Goal: Task Accomplishment & Management: Use online tool/utility

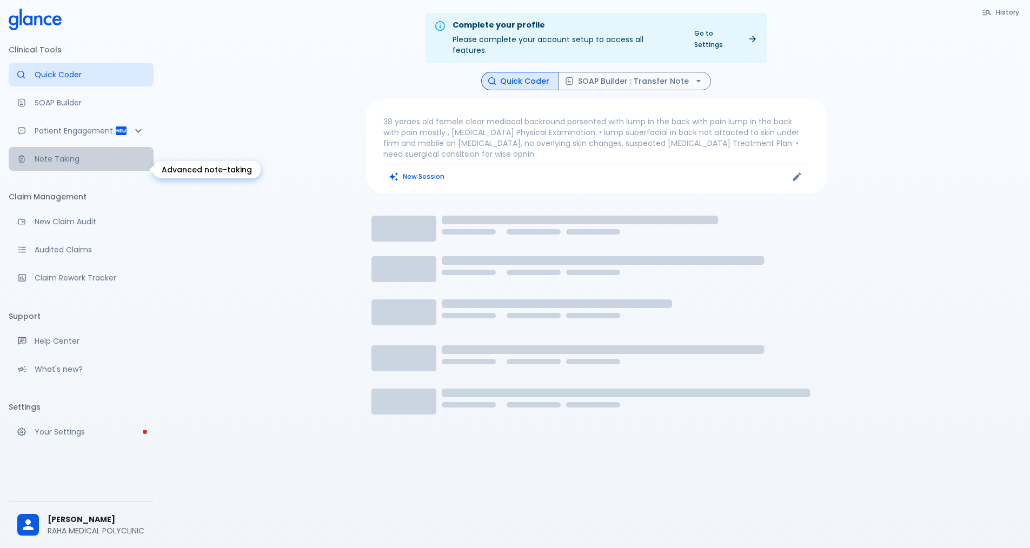
click at [82, 164] on p "Note Taking" at bounding box center [90, 158] width 110 height 11
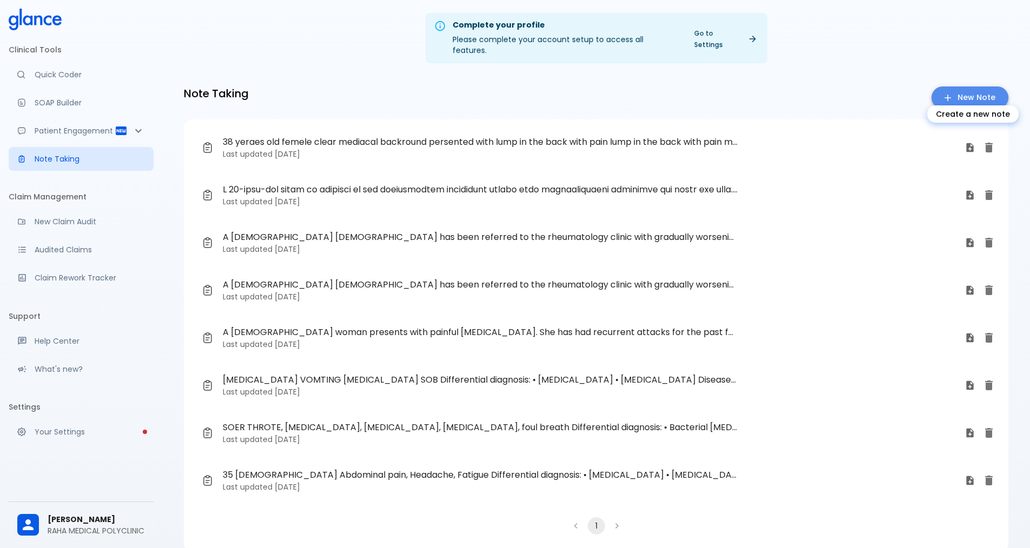
click at [502, 92] on icon "Create a new note" at bounding box center [947, 97] width 11 height 11
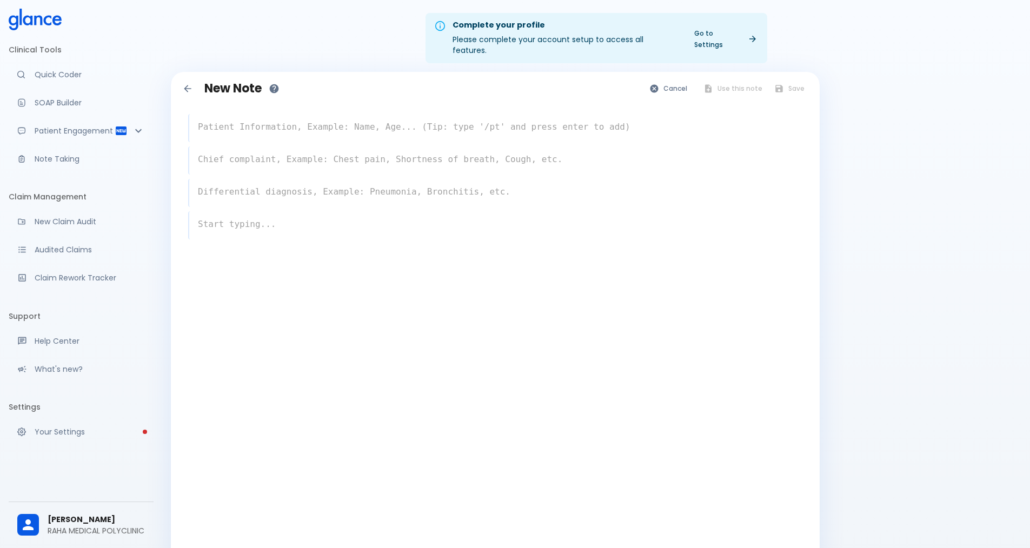
click at [281, 116] on textarea at bounding box center [495, 127] width 613 height 22
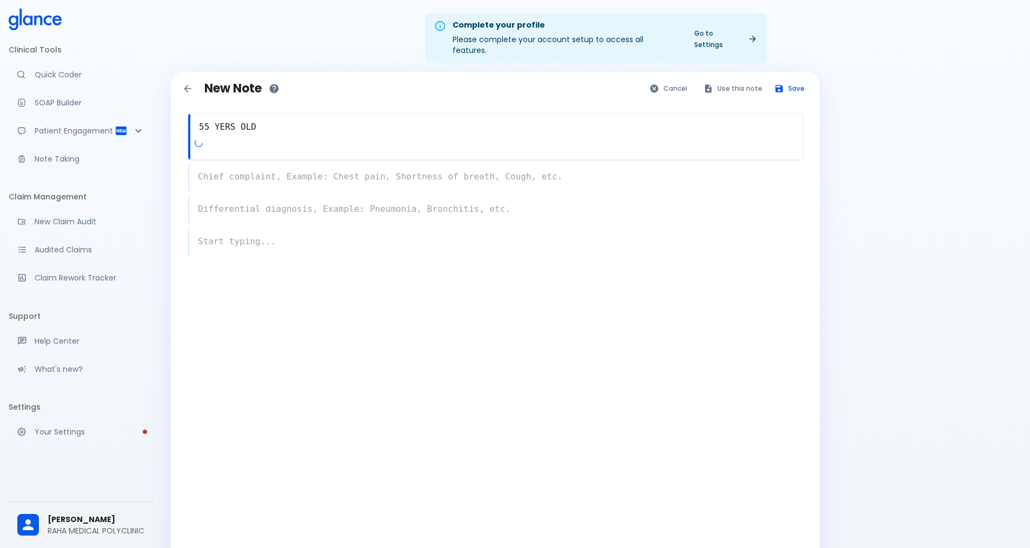
type textarea "55 YERS OLD"
click at [269, 170] on div "x" at bounding box center [495, 178] width 614 height 28
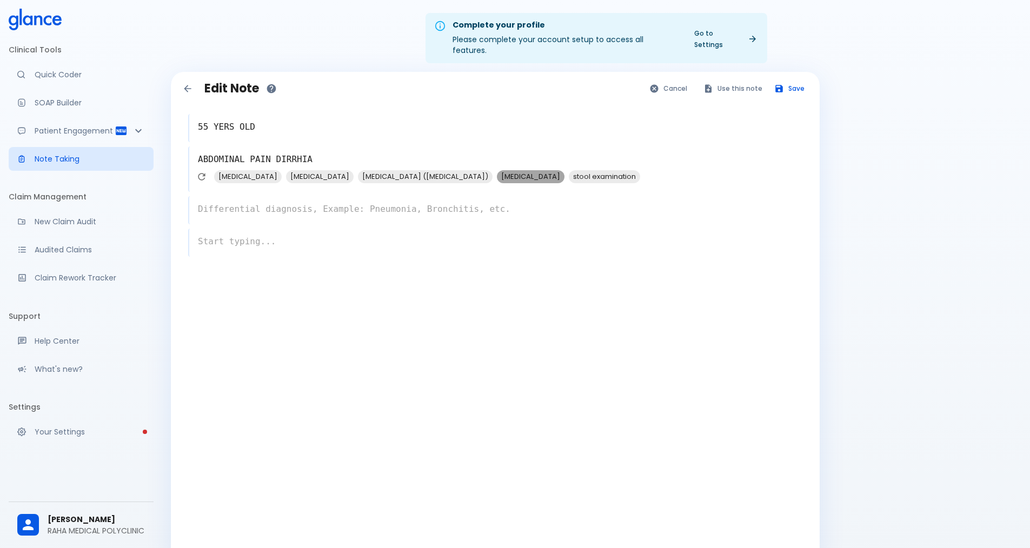
click at [497, 170] on span "[MEDICAL_DATA]" at bounding box center [531, 176] width 68 height 12
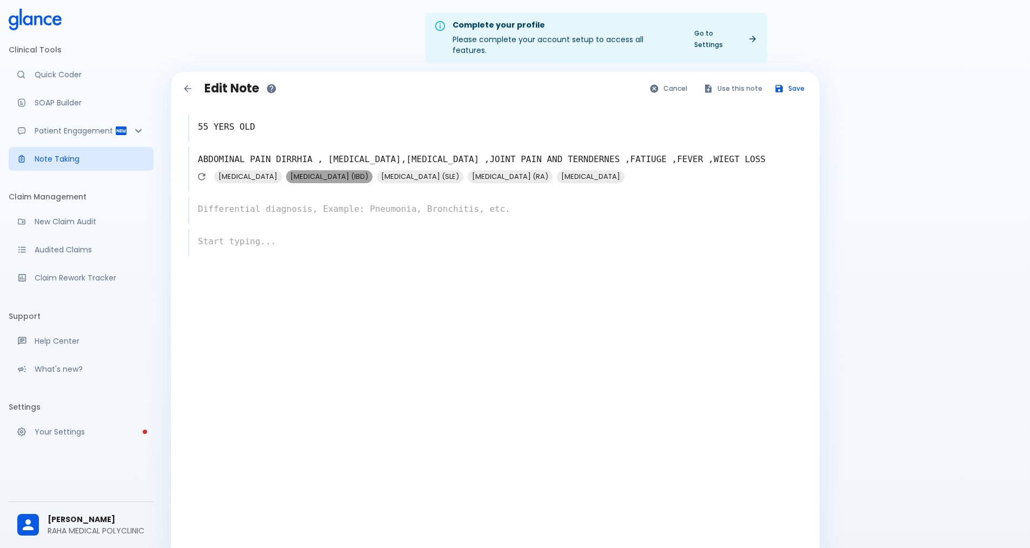
click at [344, 170] on span "[MEDICAL_DATA] (IBD)" at bounding box center [329, 176] width 86 height 12
type textarea "ABDOMINAL PAIN DIRRHIA , [MEDICAL_DATA],[MEDICAL_DATA] ,JOINT PAIN AND TERNDERN…"
click at [304, 201] on div "x" at bounding box center [495, 210] width 614 height 28
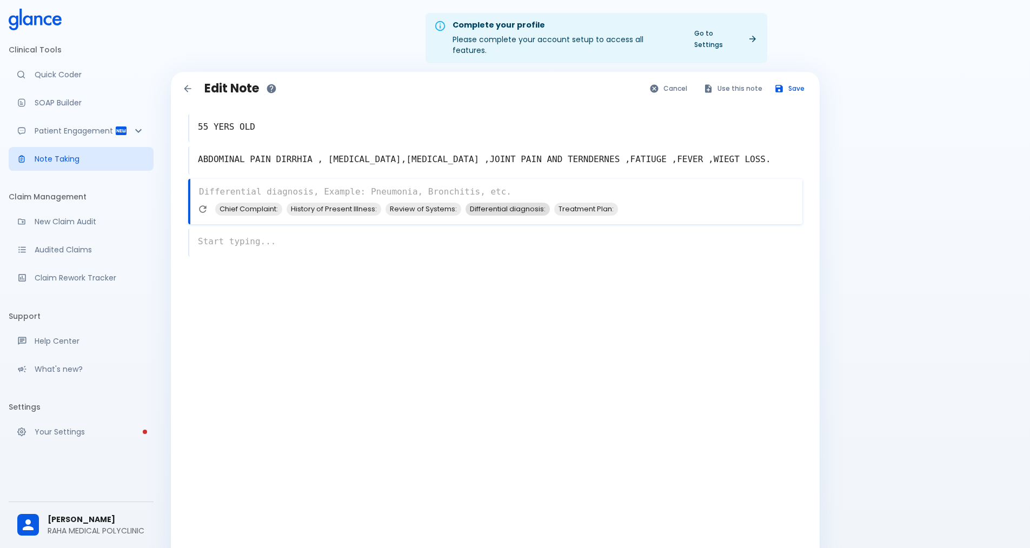
click at [502, 203] on span "Differential diagnosis:" at bounding box center [507, 209] width 84 height 12
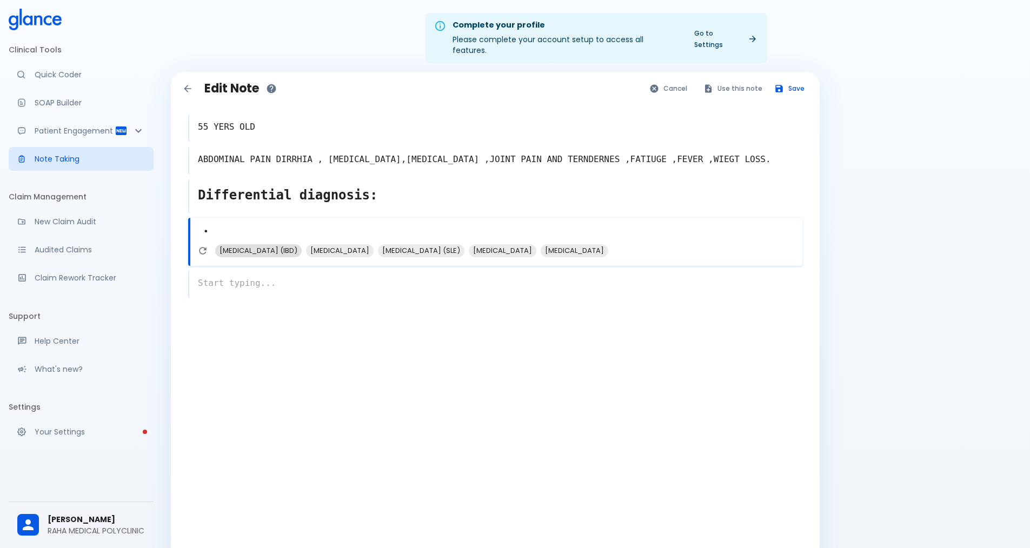
click at [284, 244] on span "[MEDICAL_DATA] (IBD)" at bounding box center [258, 250] width 86 height 12
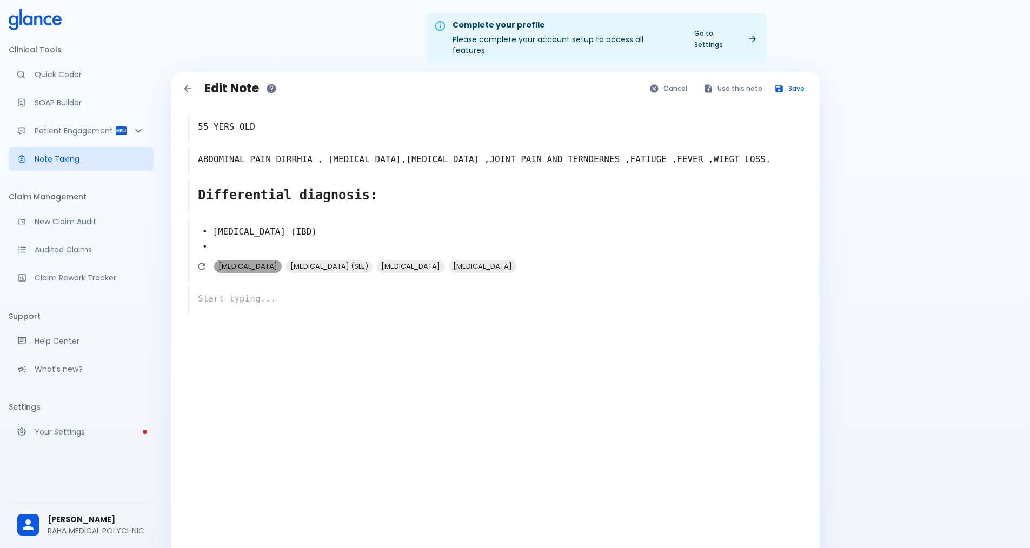
click at [255, 260] on span "[MEDICAL_DATA]" at bounding box center [248, 266] width 68 height 12
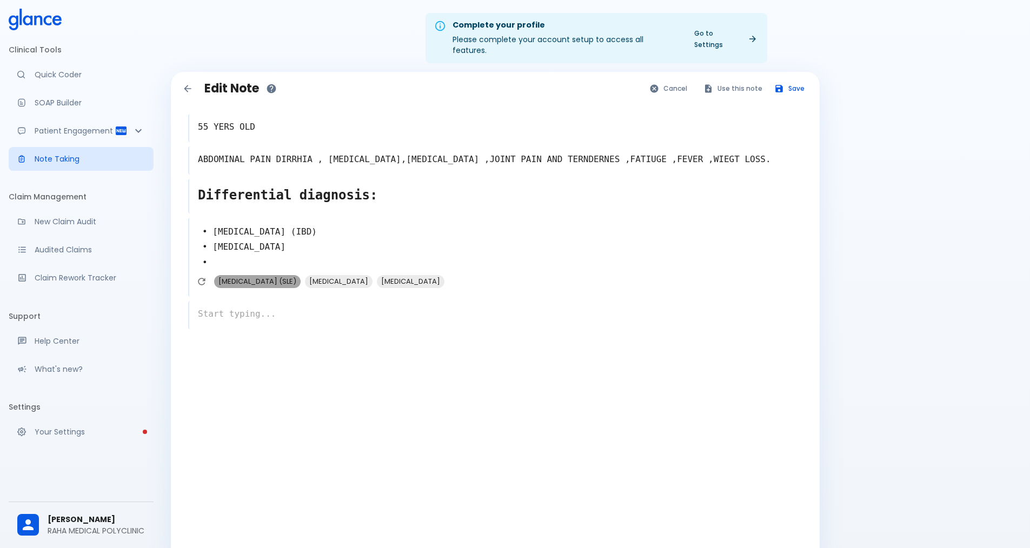
click at [299, 275] on span "[MEDICAL_DATA] (SLE)" at bounding box center [257, 281] width 86 height 12
type textarea "• [MEDICAL_DATA] (IBD) • [MEDICAL_DATA] • [MEDICAL_DATA] (SLE) •"
click at [229, 318] on div "x" at bounding box center [495, 321] width 614 height 45
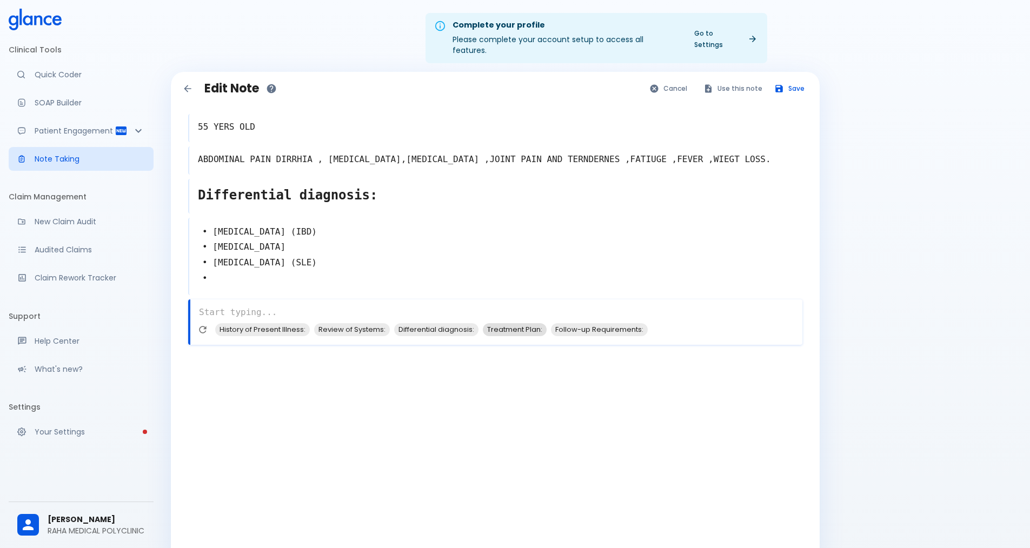
click at [502, 323] on span "Treatment Plan:" at bounding box center [515, 329] width 64 height 12
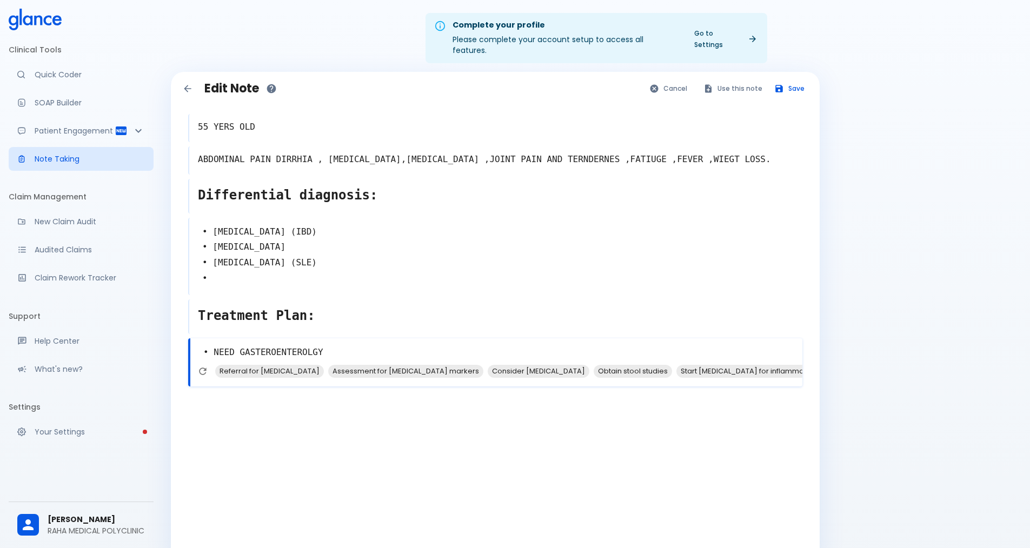
click at [314, 340] on textarea "• NEED GASTEROENTEROLGY" at bounding box center [496, 352] width 612 height 24
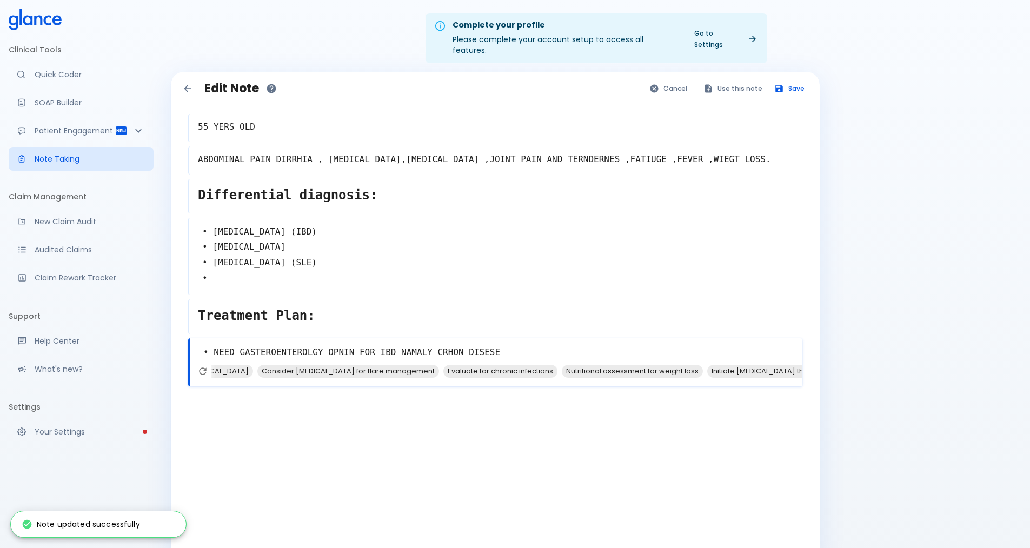
type textarea "• NEED GASTEROENTEROLGY OPNIN FOR IBD NAMALY CRHON DISESE"
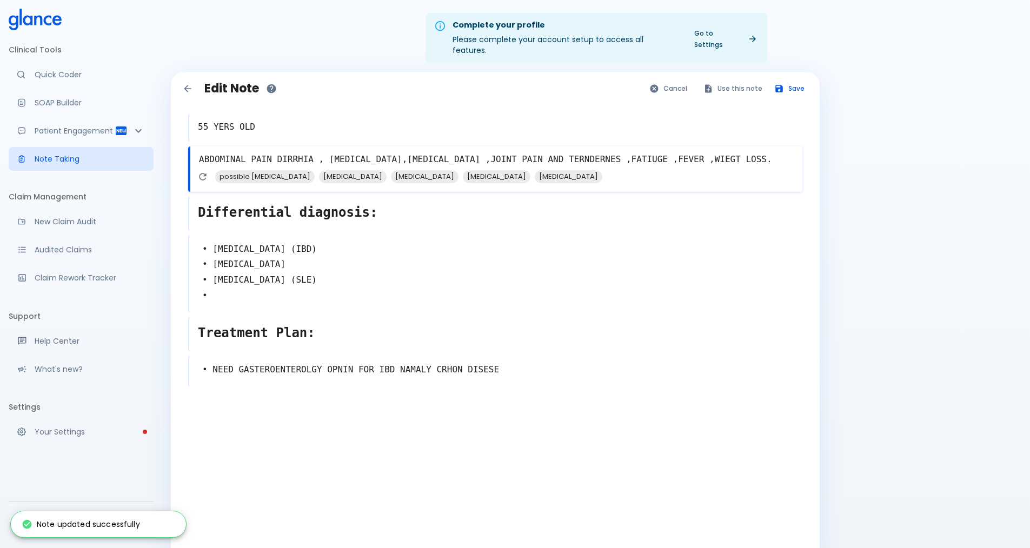
click at [302, 149] on textarea "ABDOMINAL PAIN DIRRHIA , [MEDICAL_DATA],[MEDICAL_DATA] ,JOINT PAIN AND TERNDERN…" at bounding box center [496, 160] width 612 height 22
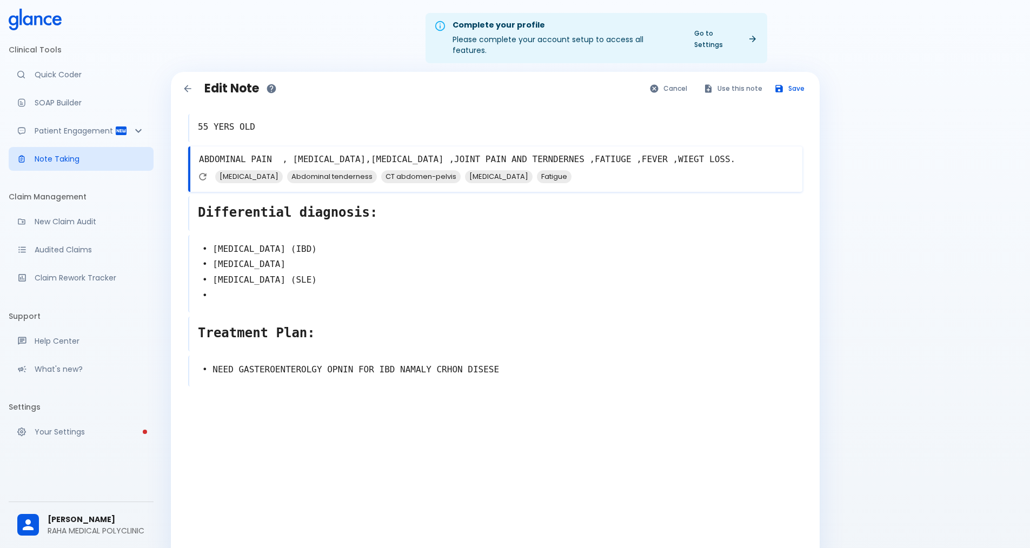
click at [384, 149] on textarea "ABDOMINAL PAIN , [MEDICAL_DATA],[MEDICAL_DATA] ,JOINT PAIN AND TERNDERNES ,FATI…" at bounding box center [496, 160] width 612 height 22
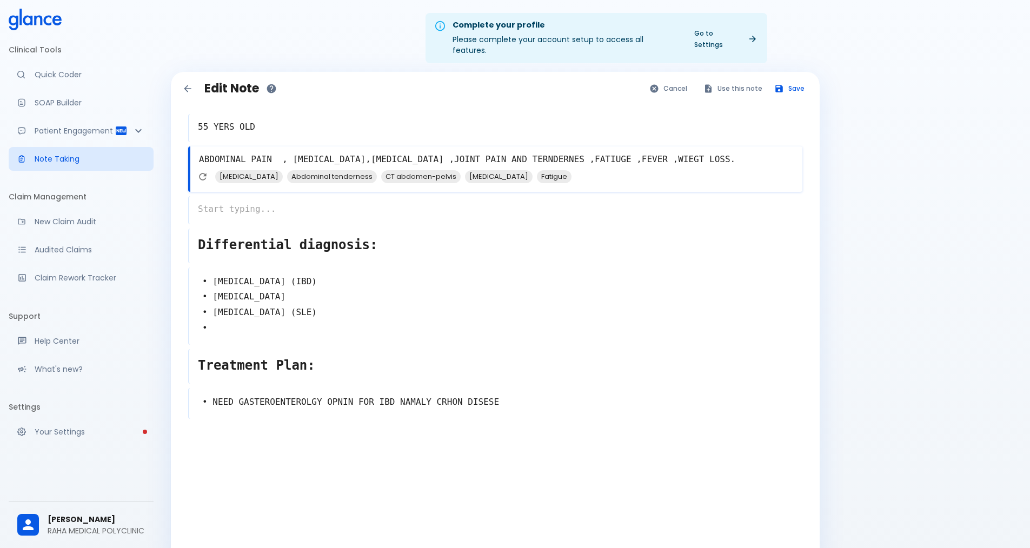
drag, startPoint x: 382, startPoint y: 146, endPoint x: 463, endPoint y: 144, distance: 81.6
click at [463, 149] on textarea "ABDOMINAL PAIN , [MEDICAL_DATA],[MEDICAL_DATA] ,JOINT PAIN AND TERNDERNES ,FATI…" at bounding box center [496, 160] width 612 height 22
drag, startPoint x: 384, startPoint y: 148, endPoint x: 443, endPoint y: 148, distance: 58.4
click at [443, 149] on textarea "ABDOMINAL PAIN , [MEDICAL_DATA],[MEDICAL_DATA] ,JOINT PAIN AND TERNDERNES ,FATI…" at bounding box center [496, 160] width 612 height 22
click at [502, 152] on textarea "ABDOMINAL PAIN , [MEDICAL_DATA],,JOINT PAIN AND TERNDERNES ,FATIUGE ,FEVER ,WIE…" at bounding box center [496, 160] width 612 height 22
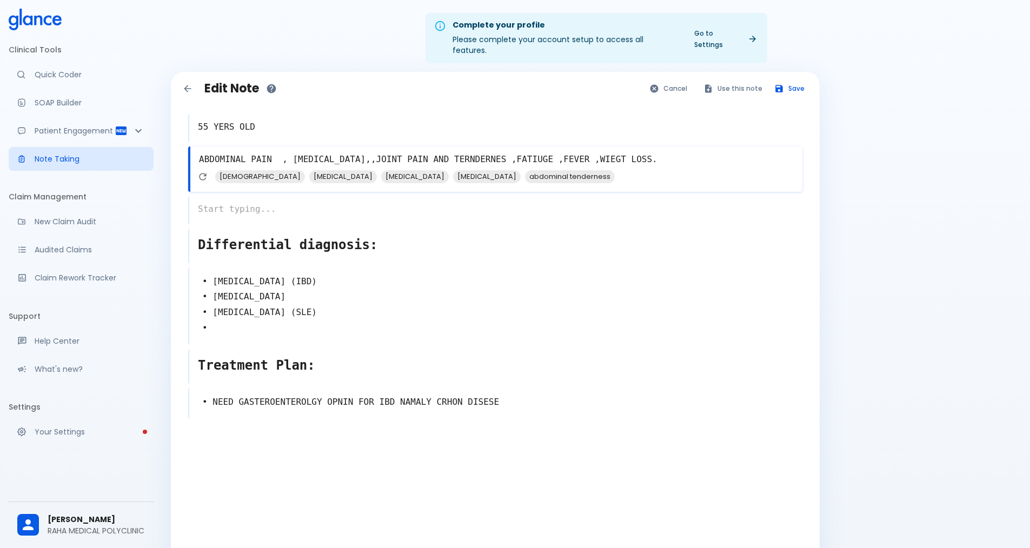
type textarea "ABDOMINAL PAIN , [MEDICAL_DATA],,JOINT PAIN AND TERNDERNES ,FATIUGE ,FEVER ,WIE…"
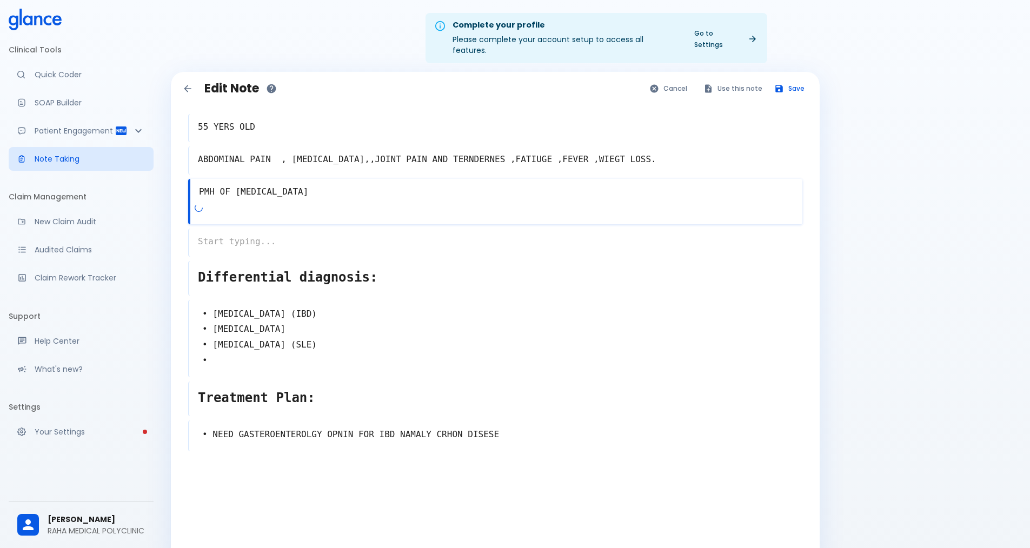
type textarea "PMH OF [MEDICAL_DATA]"
drag, startPoint x: 557, startPoint y: 148, endPoint x: 589, endPoint y: 152, distance: 32.8
click at [502, 152] on textarea "ABDOMINAL PAIN , [MEDICAL_DATA],,JOINT PAIN AND TERNDERNES ,FATIUGE ,FEVER ,WIE…" at bounding box center [496, 160] width 612 height 22
type textarea "ABDOMINAL PAIN , [MEDICAL_DATA],,JOINT PAIN AND TERNDERNES ,FATIUGE ,WIEGT LOSS."
drag, startPoint x: 296, startPoint y: 203, endPoint x: 298, endPoint y: 177, distance: 26.0
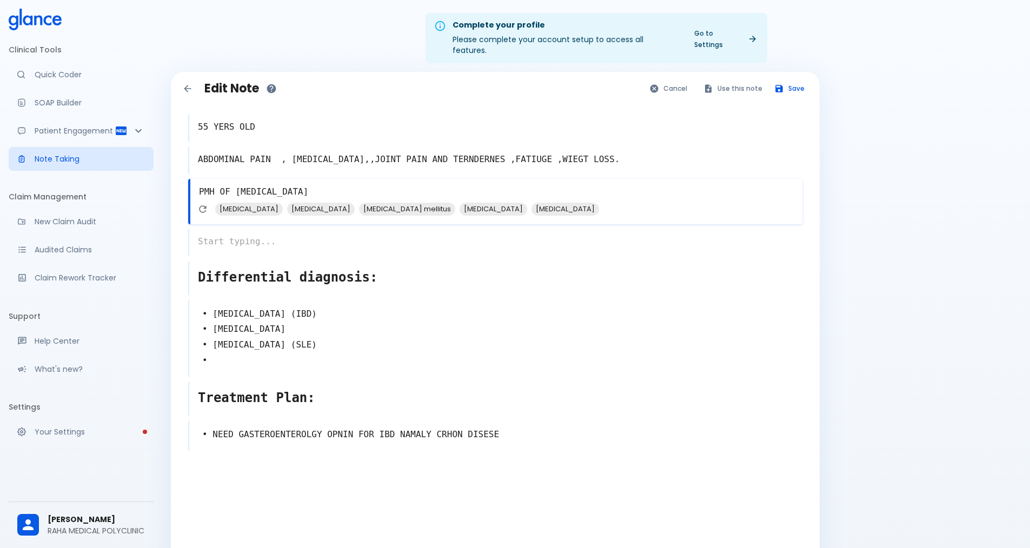
drag, startPoint x: 298, startPoint y: 177, endPoint x: 316, endPoint y: 176, distance: 18.4
click at [316, 181] on textarea "PMH OF [MEDICAL_DATA]" at bounding box center [496, 192] width 612 height 22
paste textarea ",FEVER"
type textarea "PMH OF [MEDICAL_DATA] ,,FEVER , DIRHEIA"
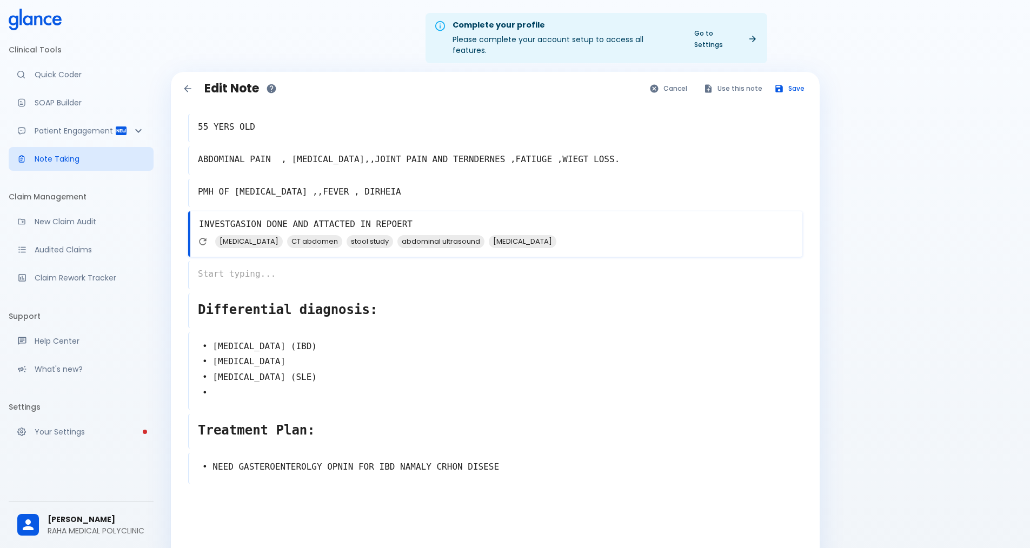
type textarea "INVESTGASION DONE AND ATTACTED IN REPOERT"
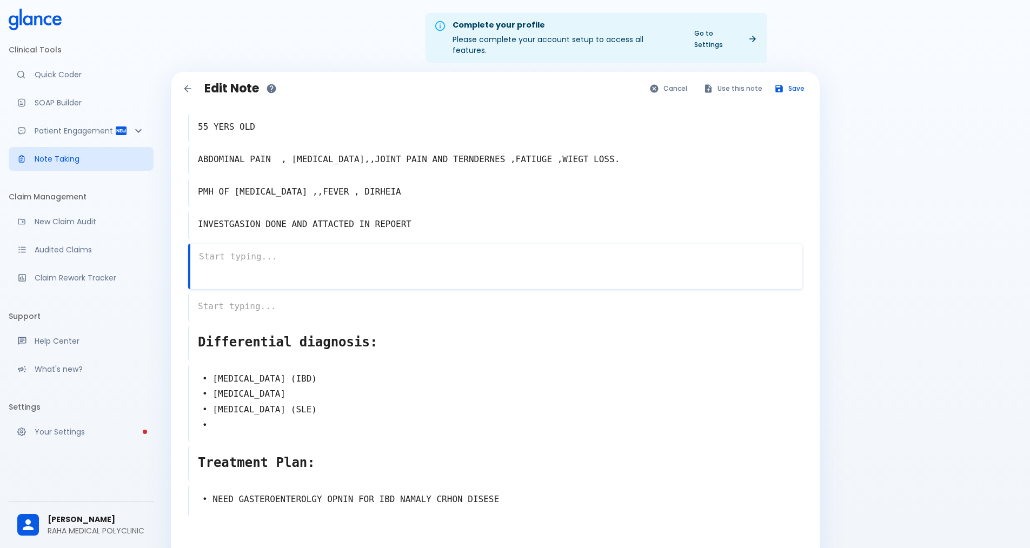
type textarea "P"
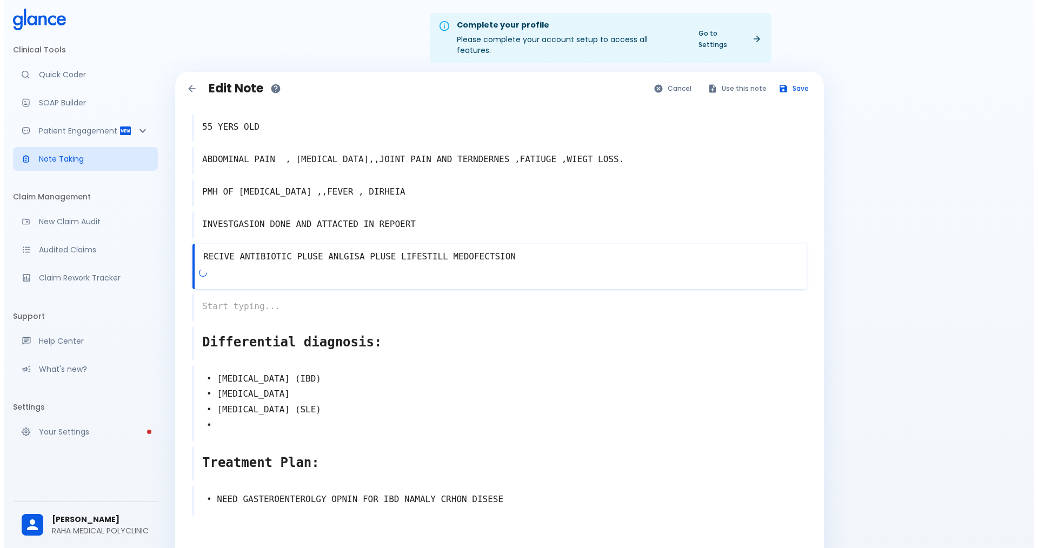
scroll to position [52, 0]
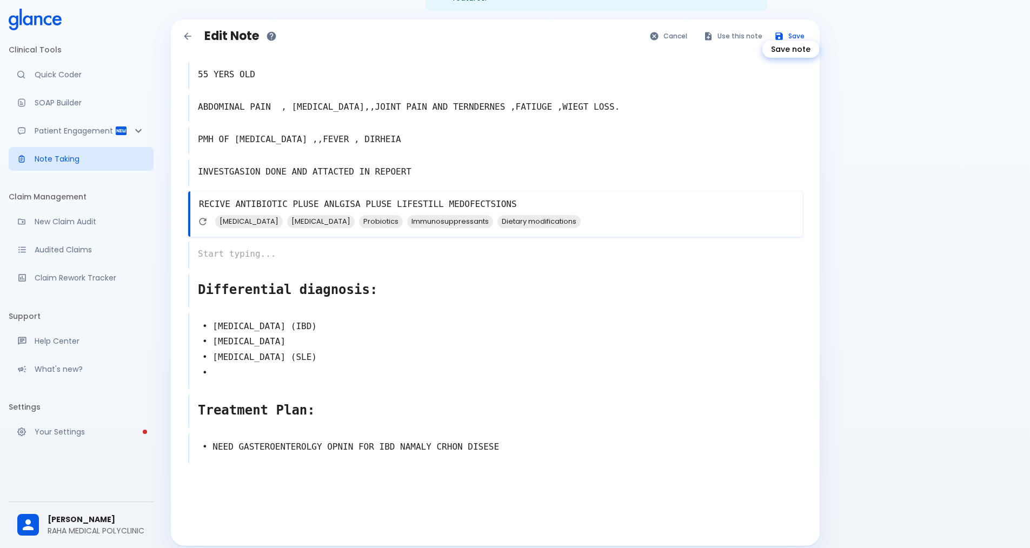
type textarea "RECIVE ANTIBIOTIC PLUSE ANLGISA PLUSE LIFESTILL MEDOFECTSIONS"
click at [502, 28] on button "Save" at bounding box center [790, 36] width 42 height 16
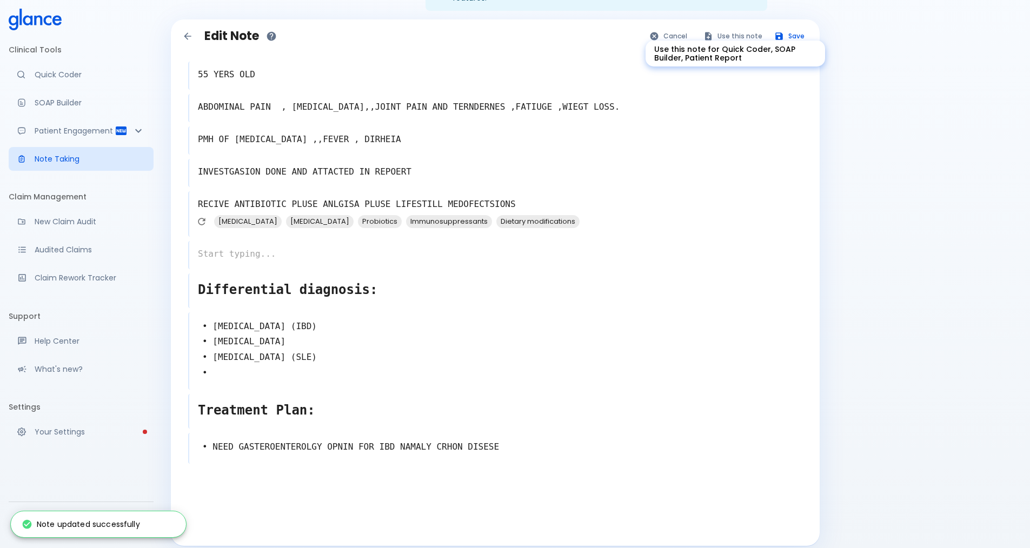
click at [502, 28] on button "Use this note" at bounding box center [733, 36] width 71 height 16
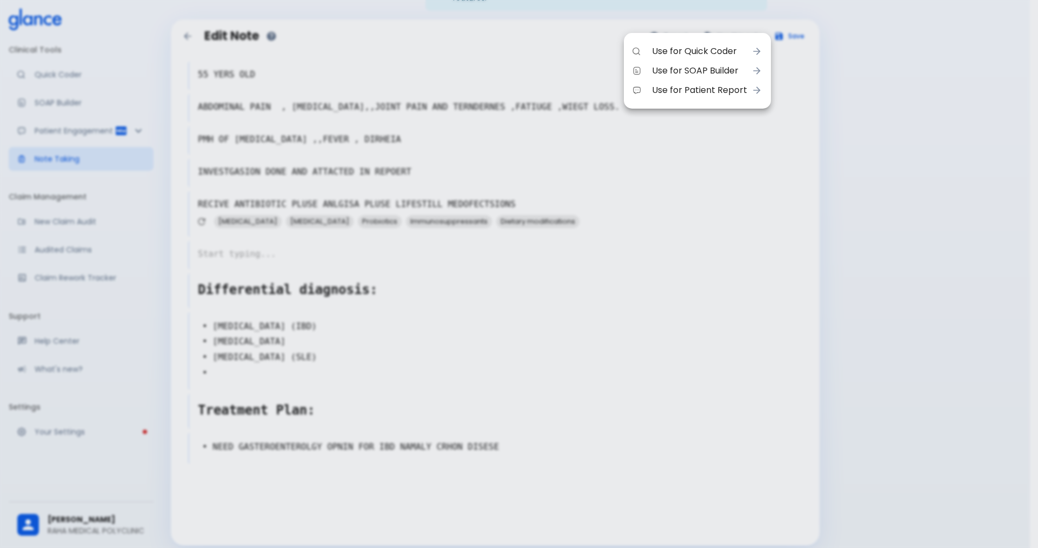
click at [502, 87] on span "Use for Patient Report" at bounding box center [699, 90] width 95 height 13
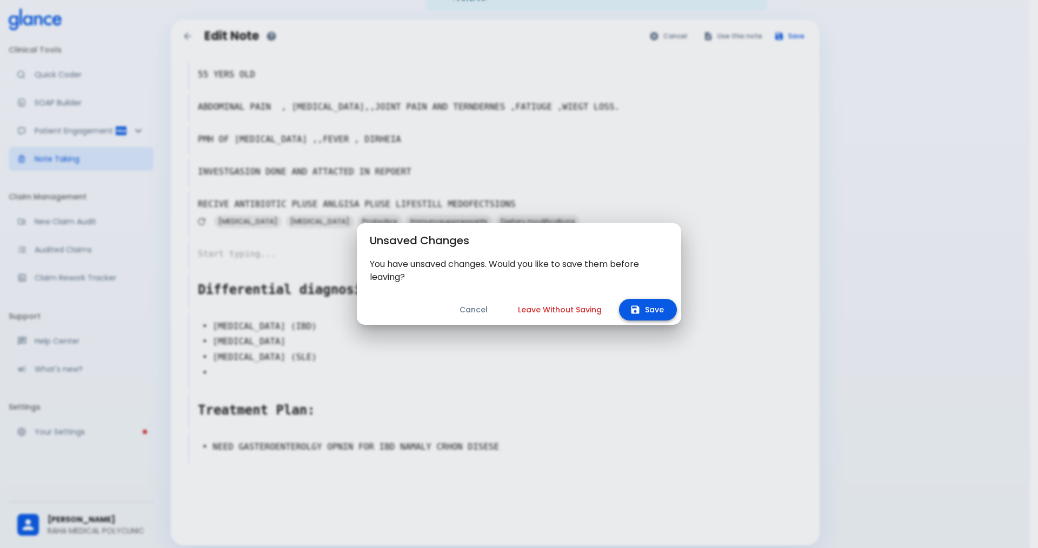
click at [502, 308] on button "Save" at bounding box center [648, 310] width 58 height 22
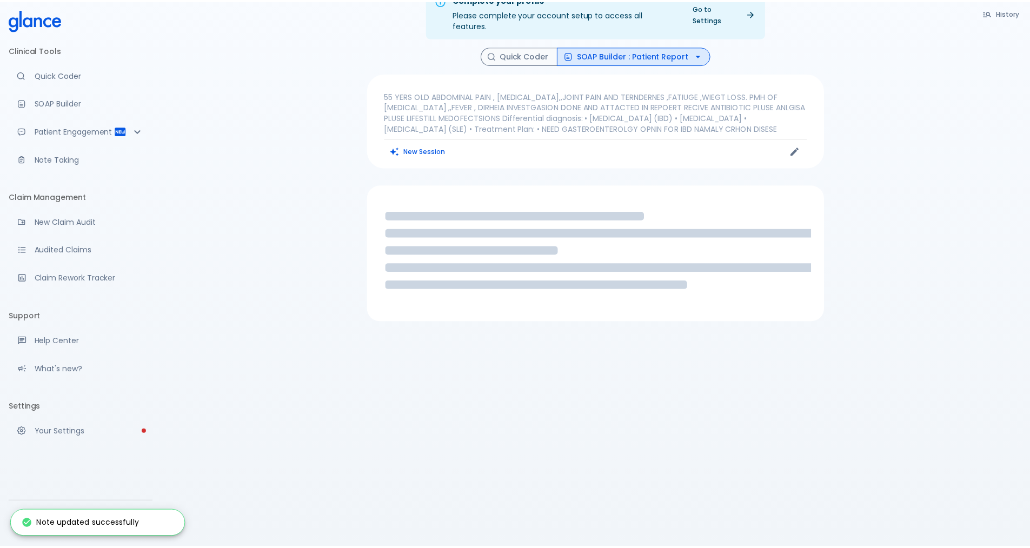
scroll to position [26, 0]
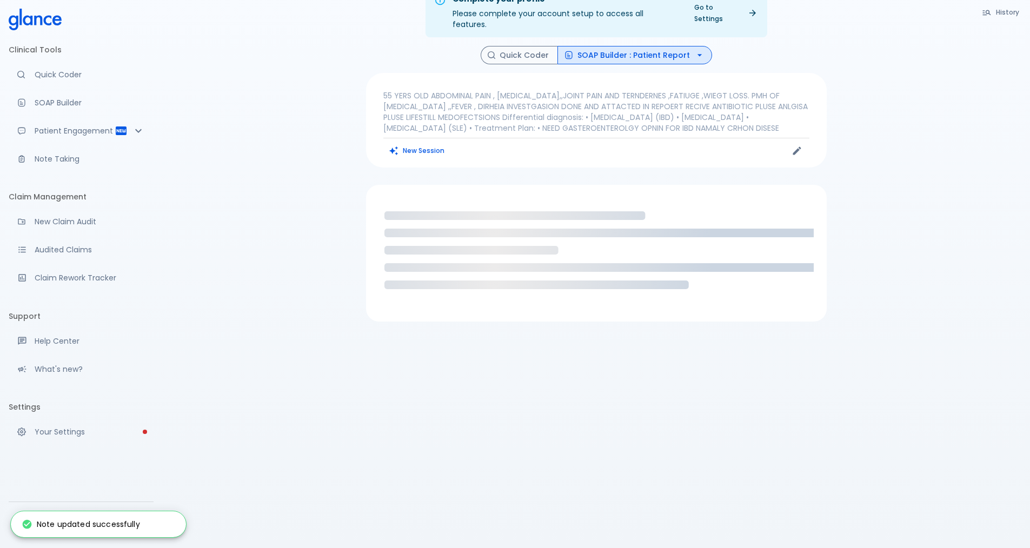
click at [502, 50] on icon "button" at bounding box center [699, 55] width 11 height 11
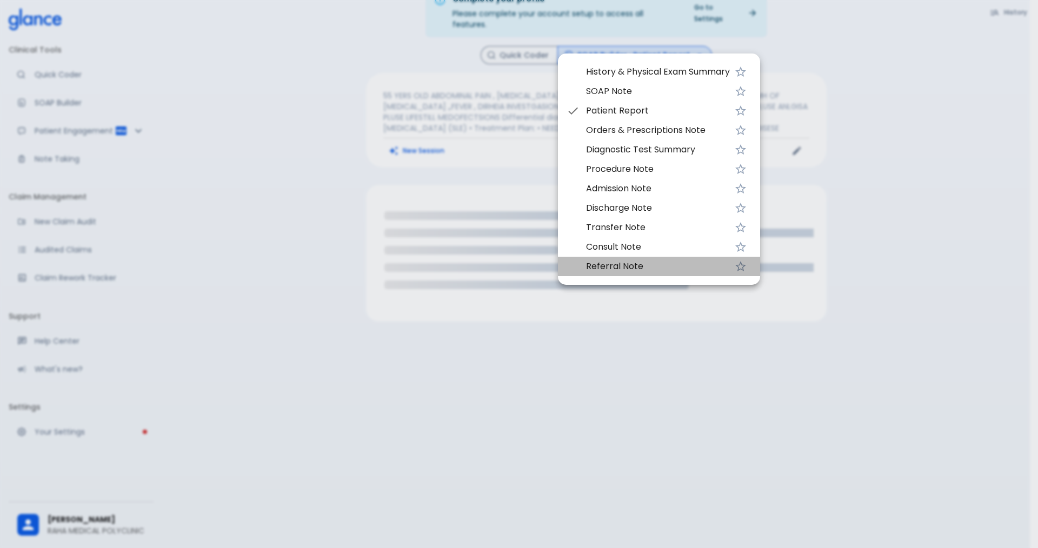
click at [502, 263] on span "Referral Note" at bounding box center [658, 266] width 144 height 13
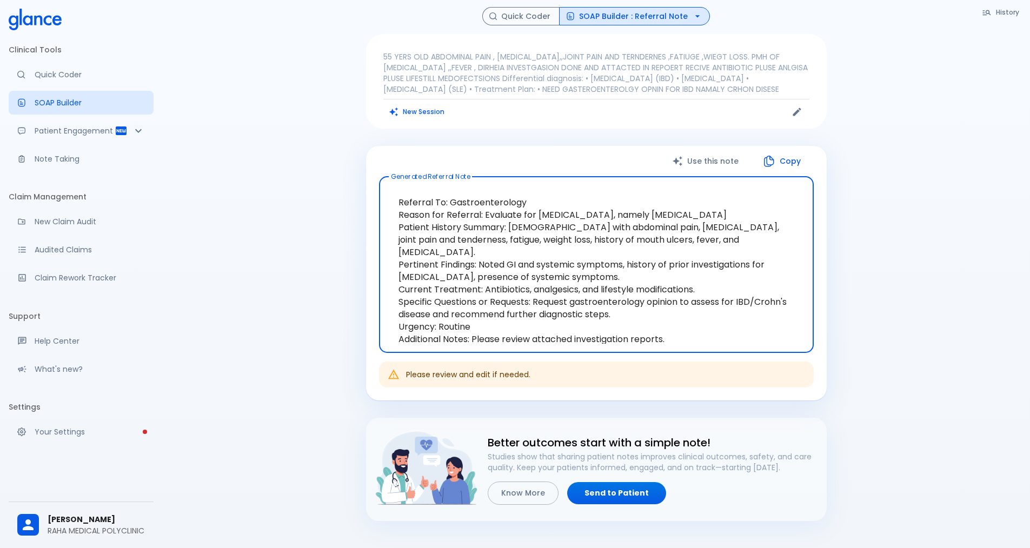
scroll to position [134, 0]
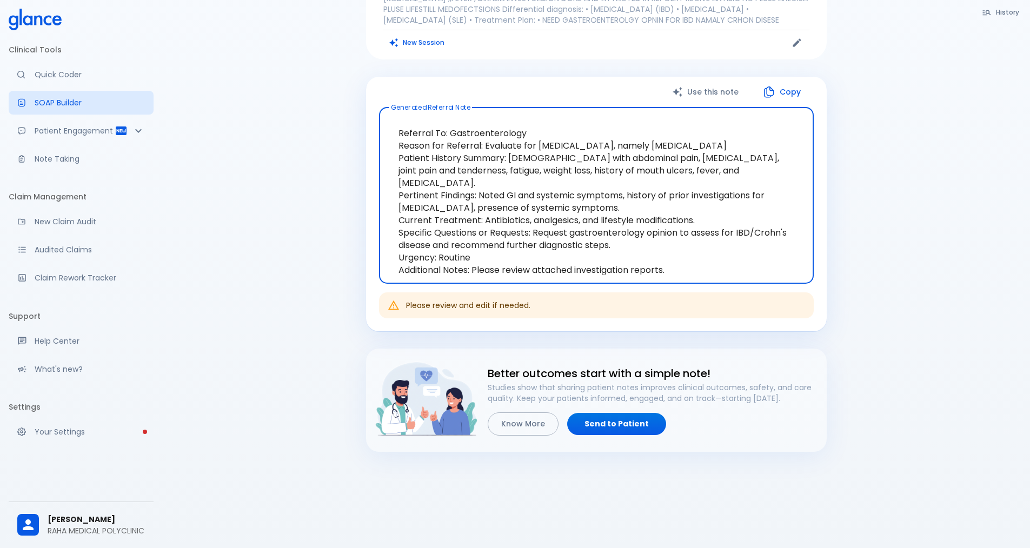
click at [502, 159] on textarea "Referral To: Gastroenterology Reason for Referral: Evaluate for [MEDICAL_DATA],…" at bounding box center [595, 195] width 419 height 158
type textarea "Referral To: Gastroenterology Reason for Referral: Evaluate for [MEDICAL_DATA],…"
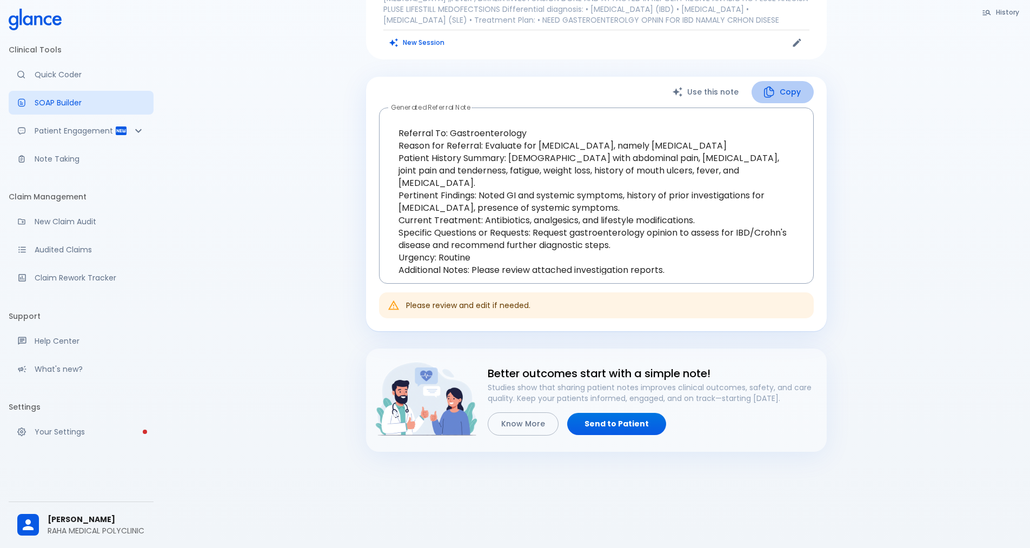
click at [502, 92] on icon "button" at bounding box center [768, 91] width 13 height 13
